Goal: Information Seeking & Learning: Learn about a topic

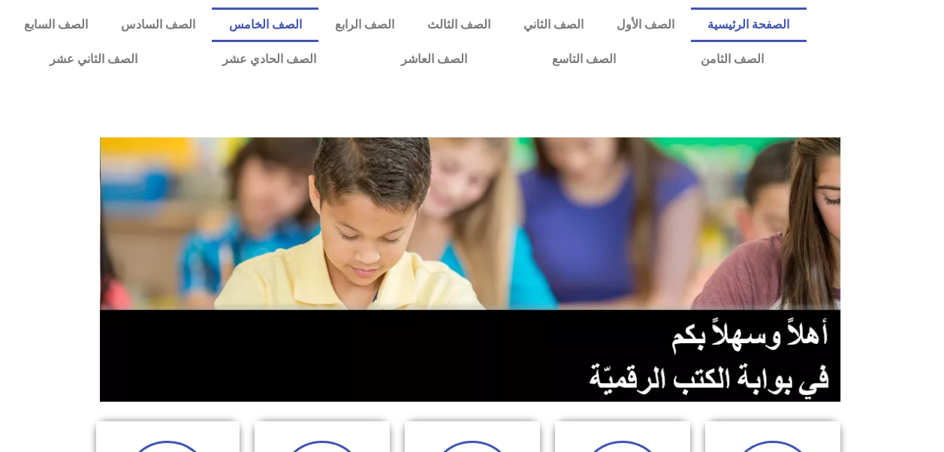
click at [318, 23] on link "الصف الخامس" at bounding box center [265, 25] width 106 height 35
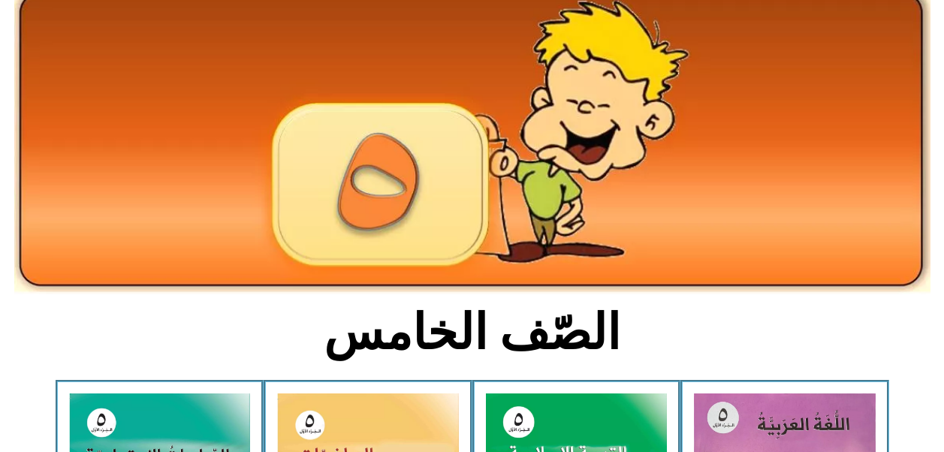
scroll to position [375, 0]
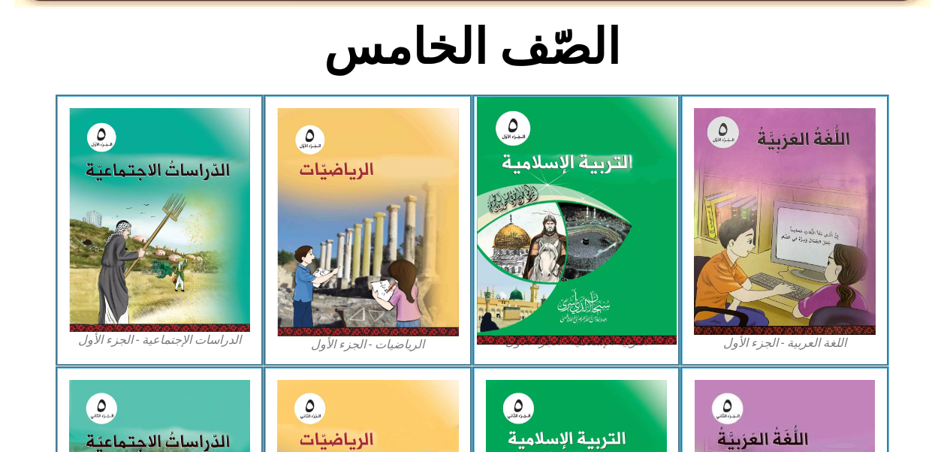
click at [580, 200] on img at bounding box center [576, 221] width 200 height 248
click at [589, 251] on img at bounding box center [576, 221] width 200 height 248
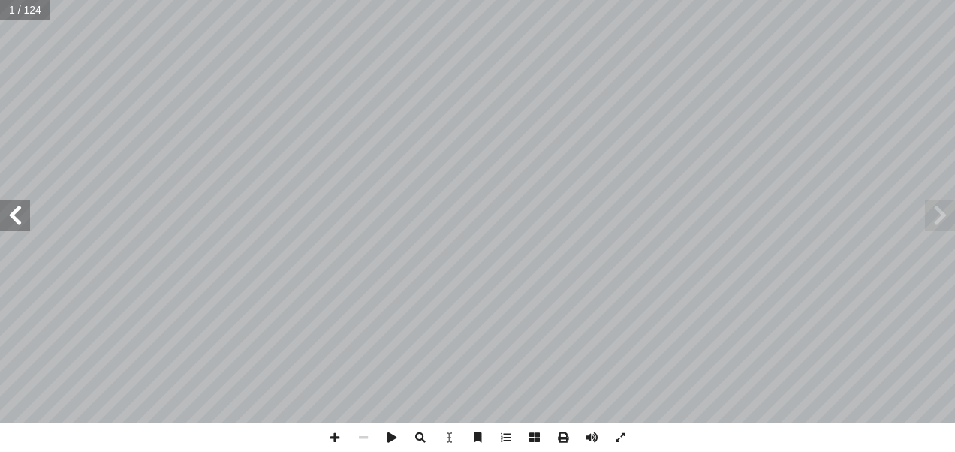
click at [24, 226] on span at bounding box center [15, 215] width 30 height 30
click at [23, 225] on span at bounding box center [15, 215] width 30 height 30
click at [23, 224] on span at bounding box center [15, 215] width 30 height 30
click at [339, 433] on span at bounding box center [335, 437] width 29 height 29
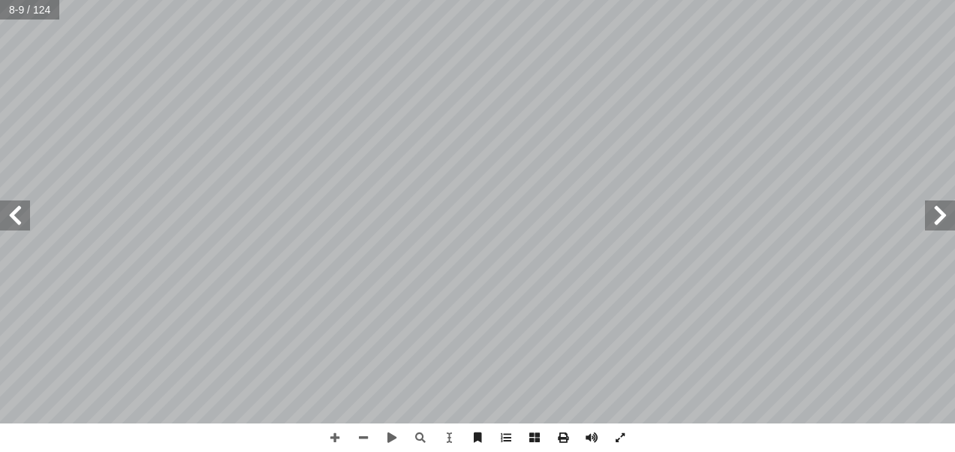
click at [20, 220] on span at bounding box center [15, 215] width 30 height 30
click at [19, 209] on span at bounding box center [15, 215] width 30 height 30
click at [19, 210] on span at bounding box center [15, 215] width 30 height 30
click at [19, 211] on span at bounding box center [15, 215] width 30 height 30
click at [21, 212] on span at bounding box center [15, 215] width 30 height 30
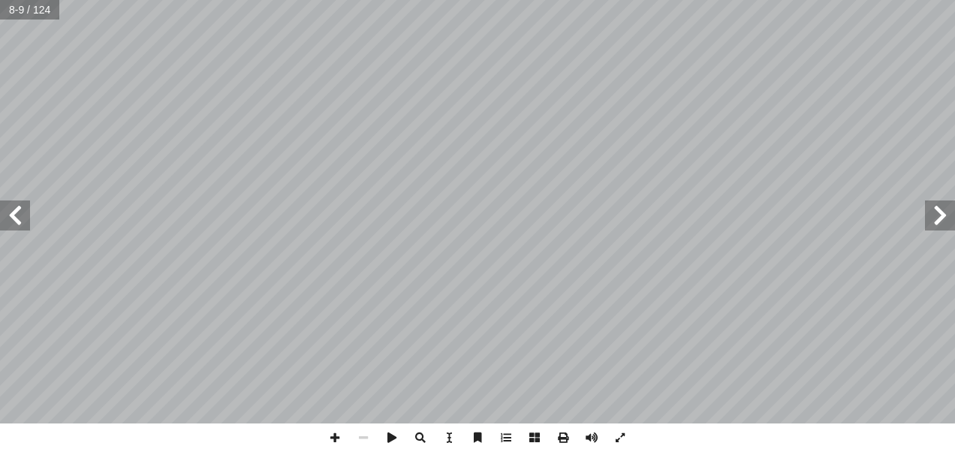
click at [22, 211] on span at bounding box center [15, 215] width 30 height 30
click at [330, 435] on span at bounding box center [335, 437] width 29 height 29
click at [502, 137] on html "الصفحة الرئيسية الصف الأول الصف الثاني الصف الثالث الصف الرابع الصف الخامس الصف…" at bounding box center [477, 68] width 955 height 137
